Goal: Obtain resource: Obtain resource

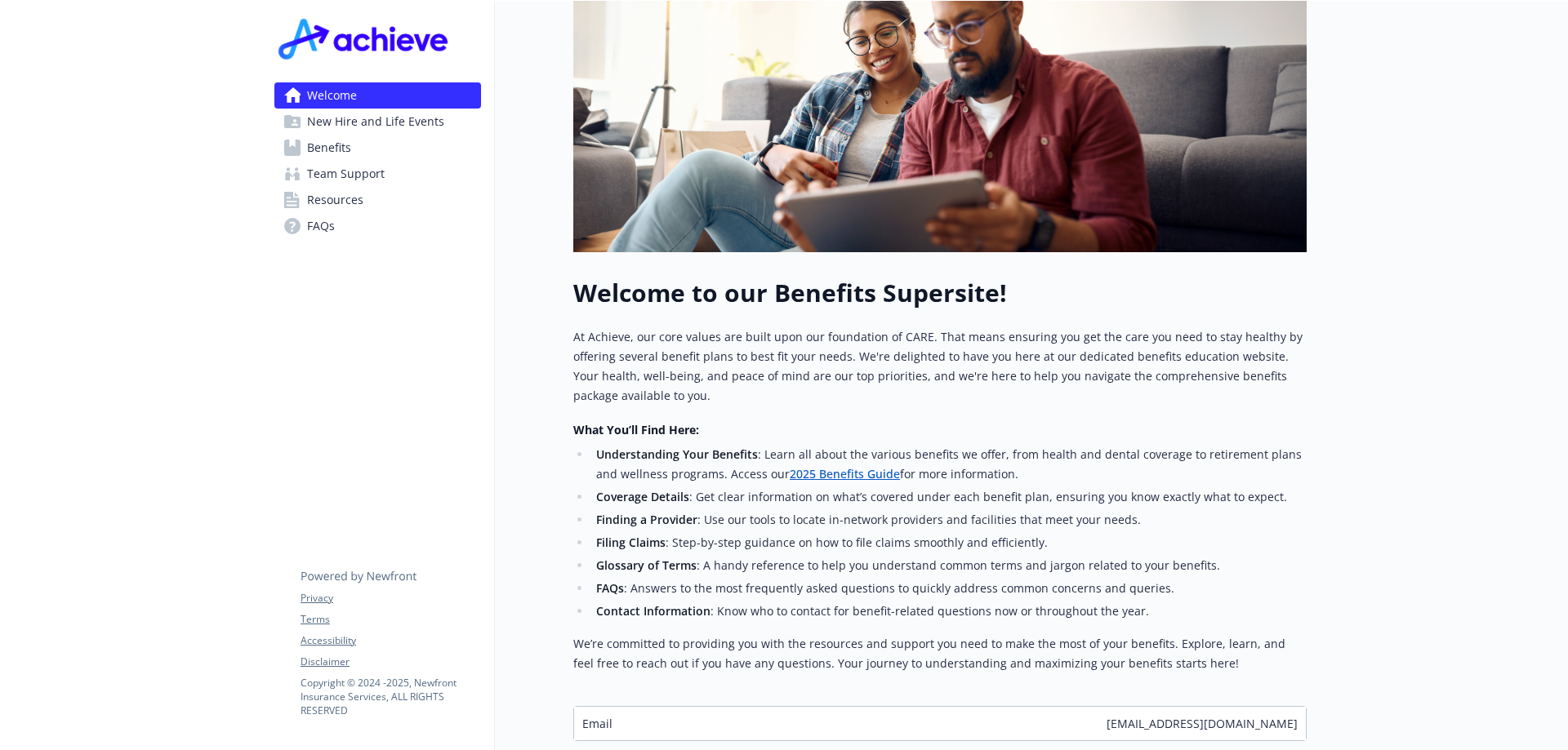
scroll to position [408, 0]
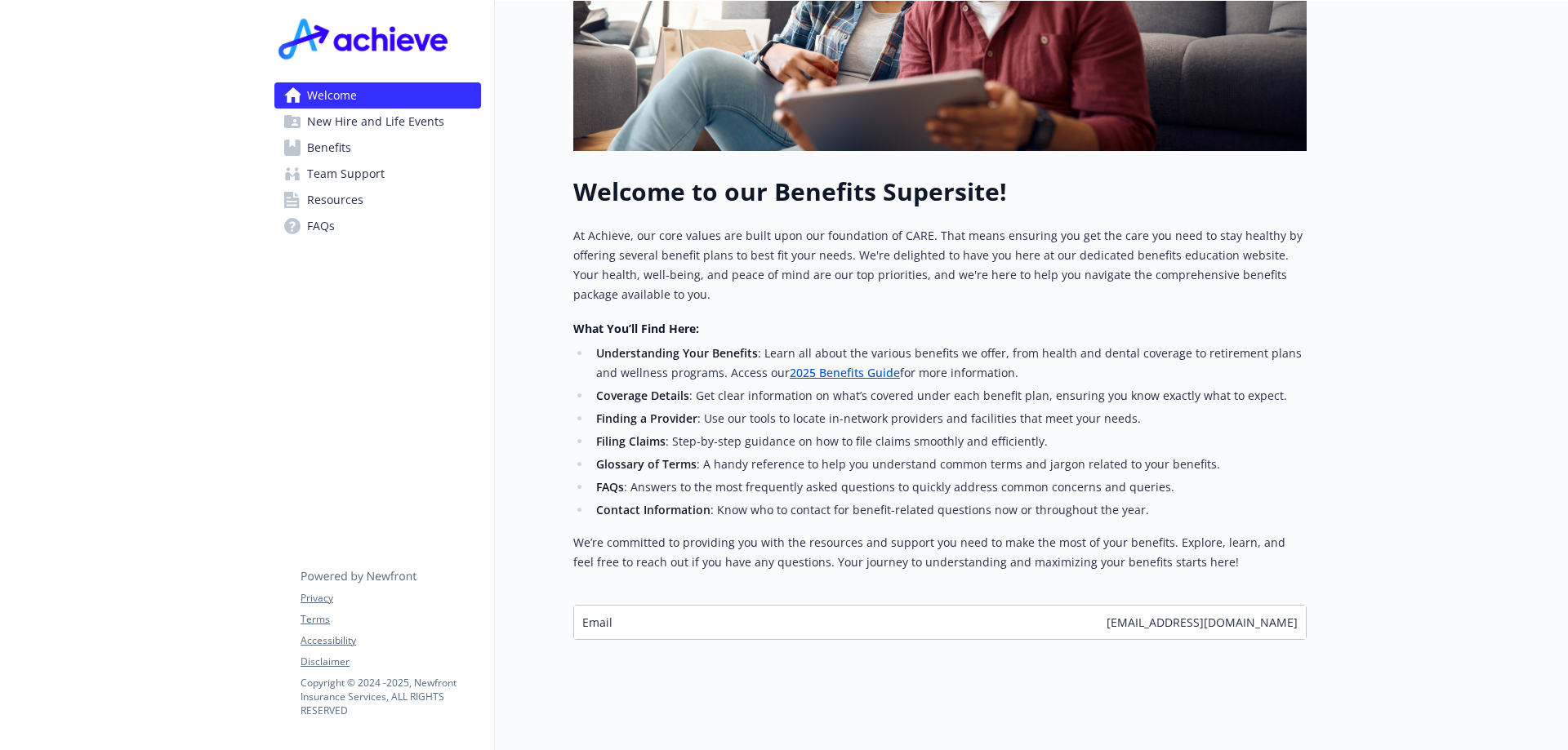
click at [335, 119] on span "New Hire and Life Events" at bounding box center [376, 121] width 138 height 27
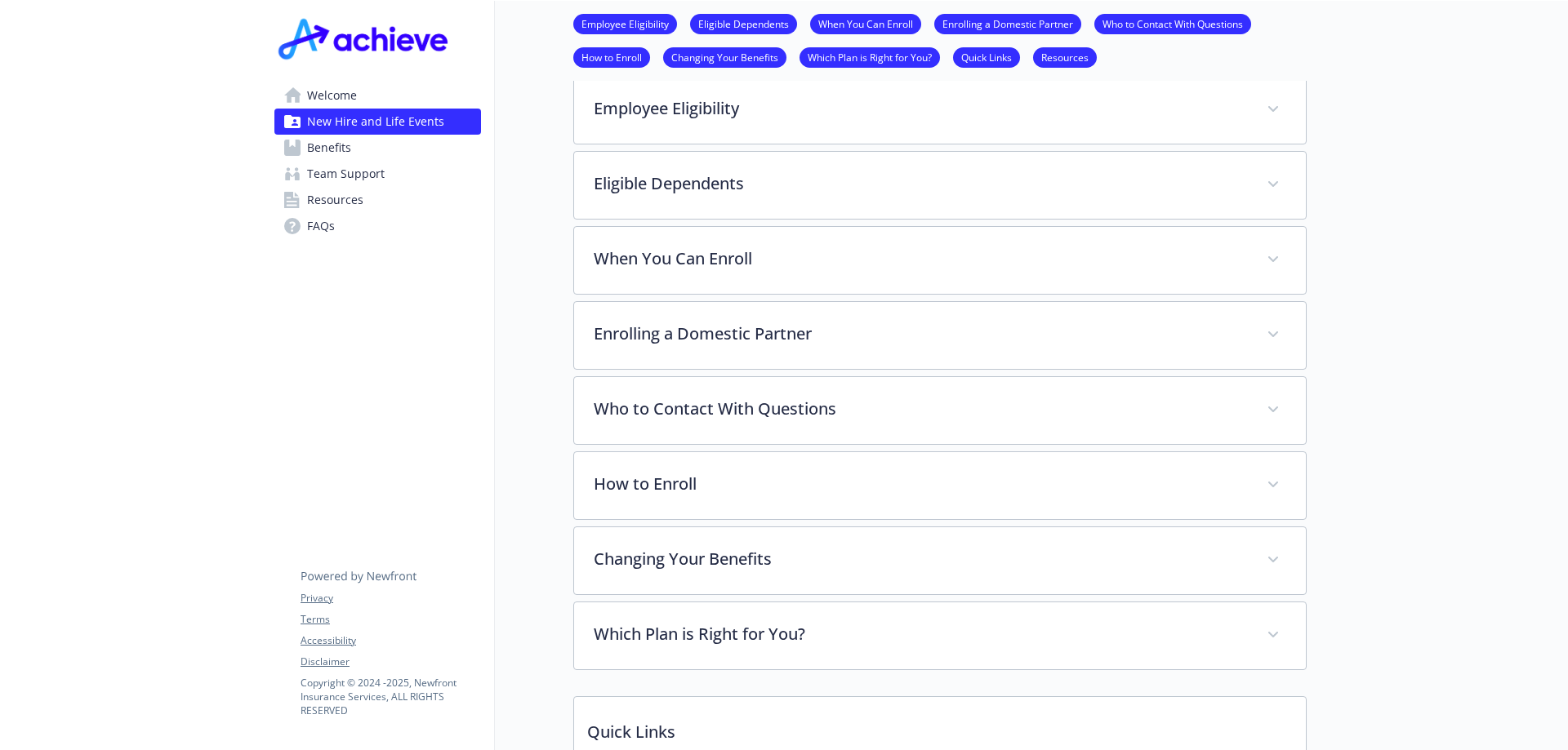
scroll to position [817, 0]
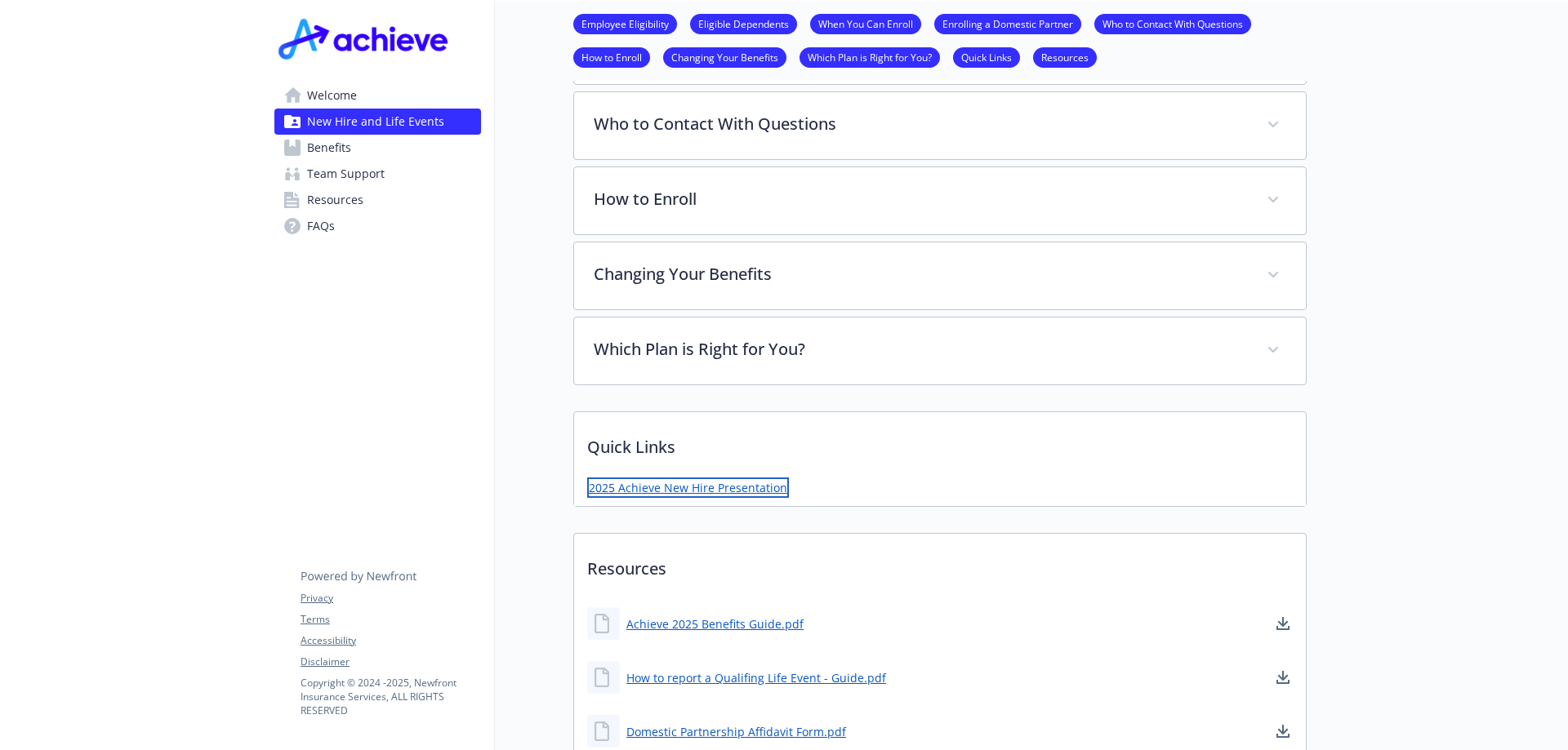
click at [749, 486] on link "2025 Achieve New Hire Presentation" at bounding box center [687, 488] width 202 height 21
